Goal: Task Accomplishment & Management: Complete application form

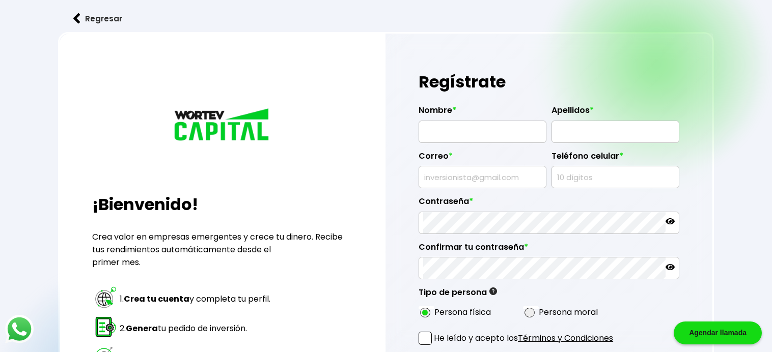
click at [75, 19] on img at bounding box center [76, 18] width 7 height 11
click at [77, 12] on button "Regresar" at bounding box center [97, 18] width 79 height 27
